Goal: Transaction & Acquisition: Purchase product/service

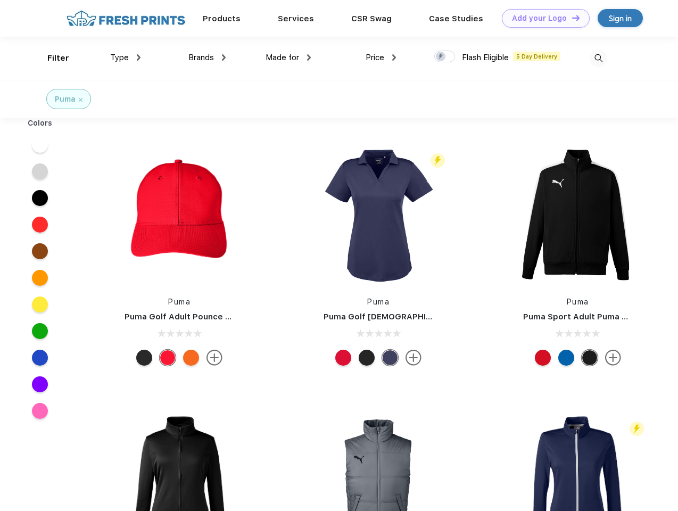
scroll to position [1, 0]
click at [542, 18] on link "Add your Logo Design Tool" at bounding box center [546, 18] width 88 height 19
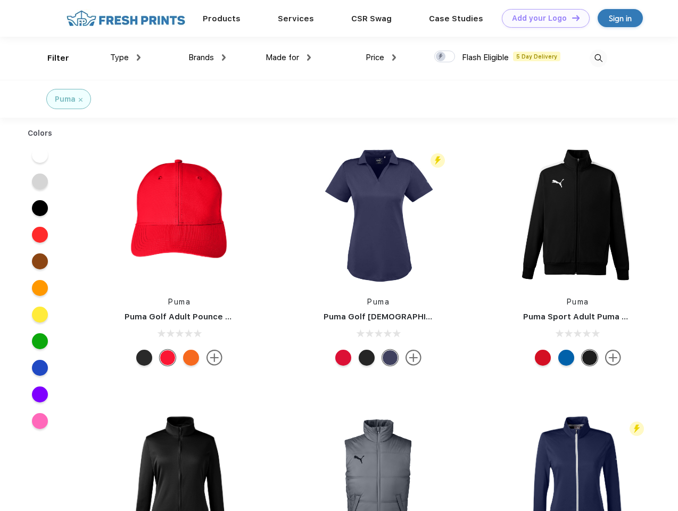
click at [0, 0] on div "Design Tool" at bounding box center [0, 0] width 0 height 0
click at [571, 18] on link "Add your Logo Design Tool" at bounding box center [546, 18] width 88 height 19
click at [51, 58] on div "Filter" at bounding box center [58, 58] width 22 height 12
click at [126, 57] on span "Type" at bounding box center [119, 58] width 19 height 10
click at [207, 57] on span "Brands" at bounding box center [201, 58] width 26 height 10
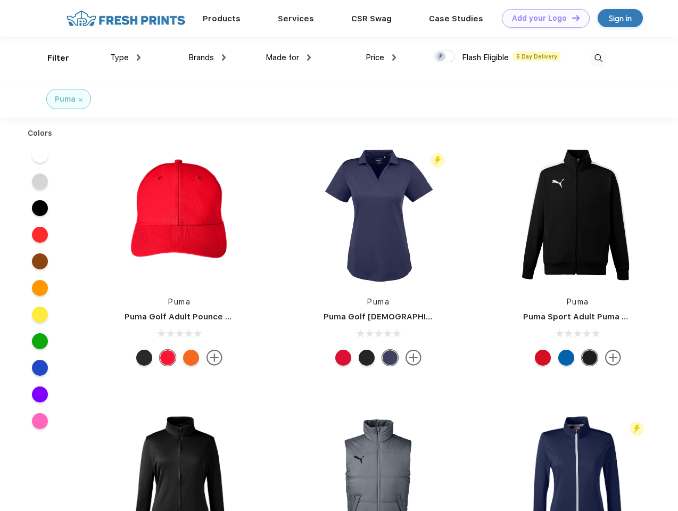
click at [289, 57] on span "Made for" at bounding box center [283, 58] width 34 height 10
click at [381, 57] on span "Price" at bounding box center [375, 58] width 19 height 10
click at [445, 57] on div at bounding box center [444, 57] width 21 height 12
click at [441, 57] on input "checkbox" at bounding box center [437, 53] width 7 height 7
click at [598, 58] on img at bounding box center [599, 59] width 18 height 18
